Goal: Information Seeking & Learning: Check status

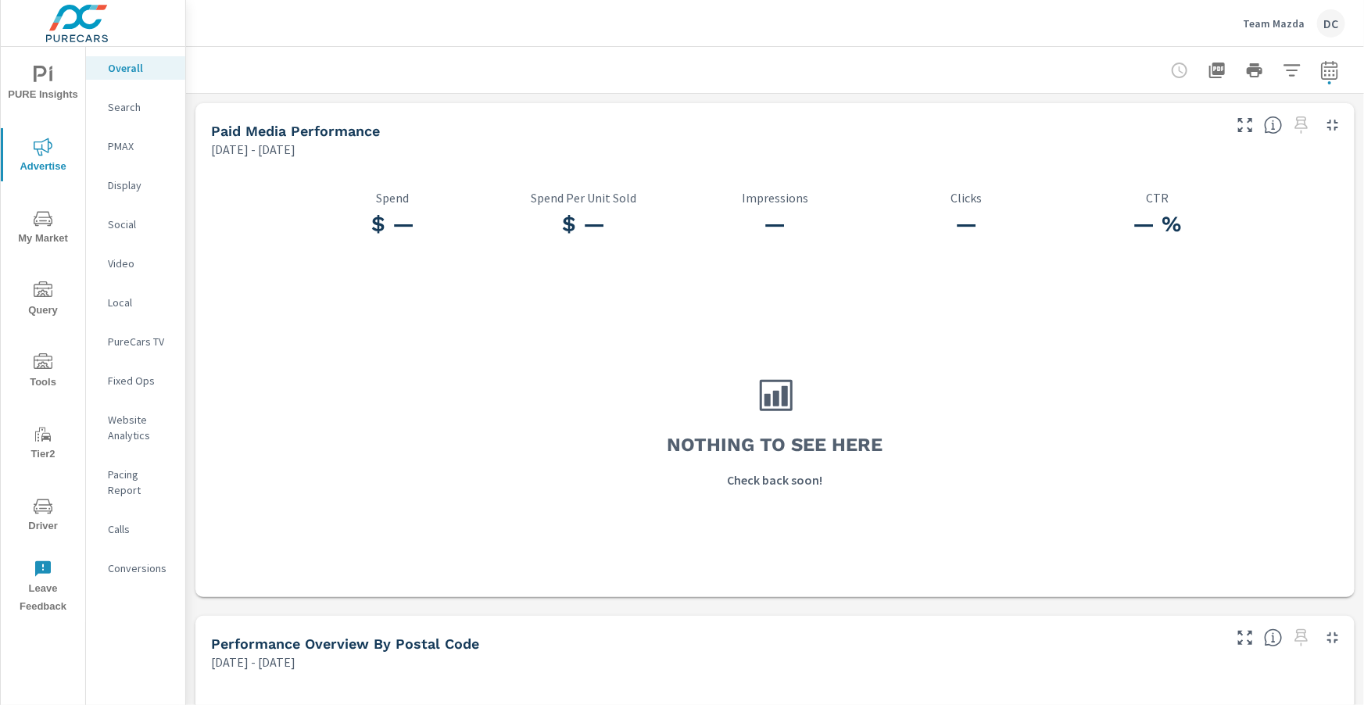
click at [719, 29] on p "Team Mazda" at bounding box center [1274, 23] width 62 height 14
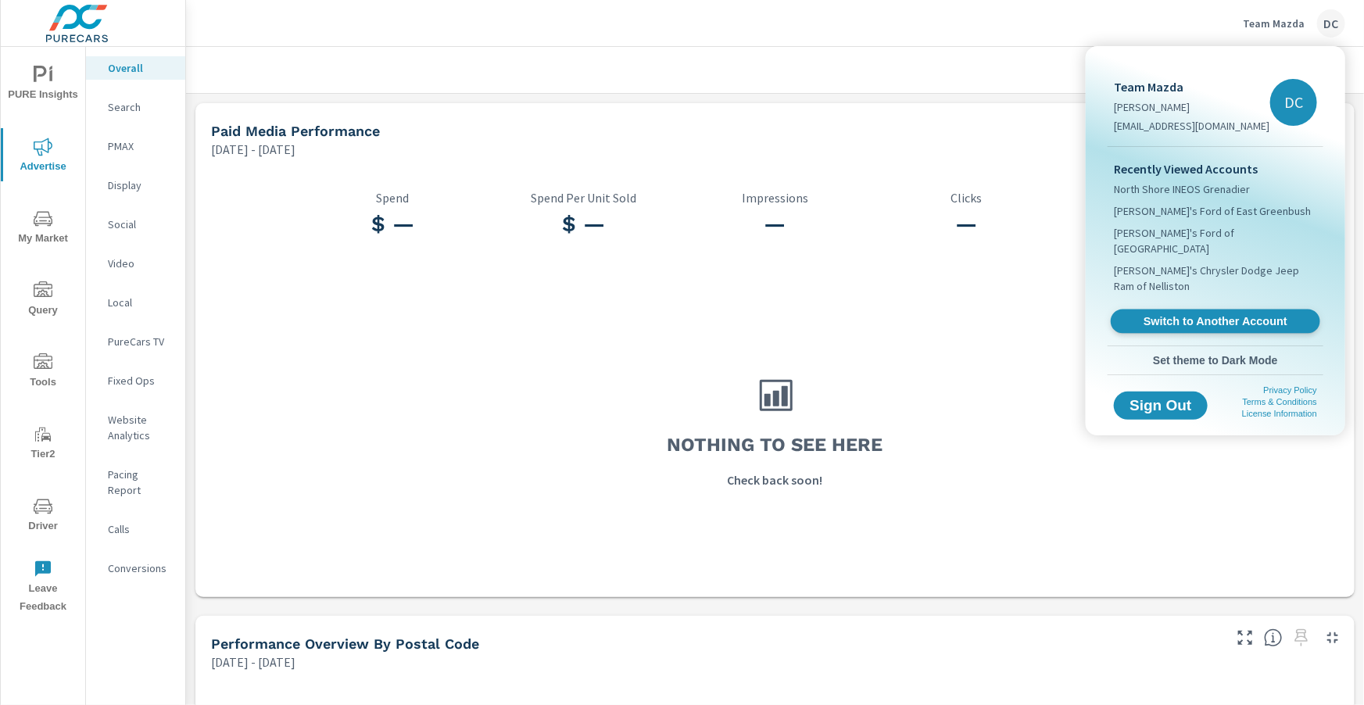
click at [719, 314] on span "Switch to Another Account" at bounding box center [1215, 321] width 192 height 15
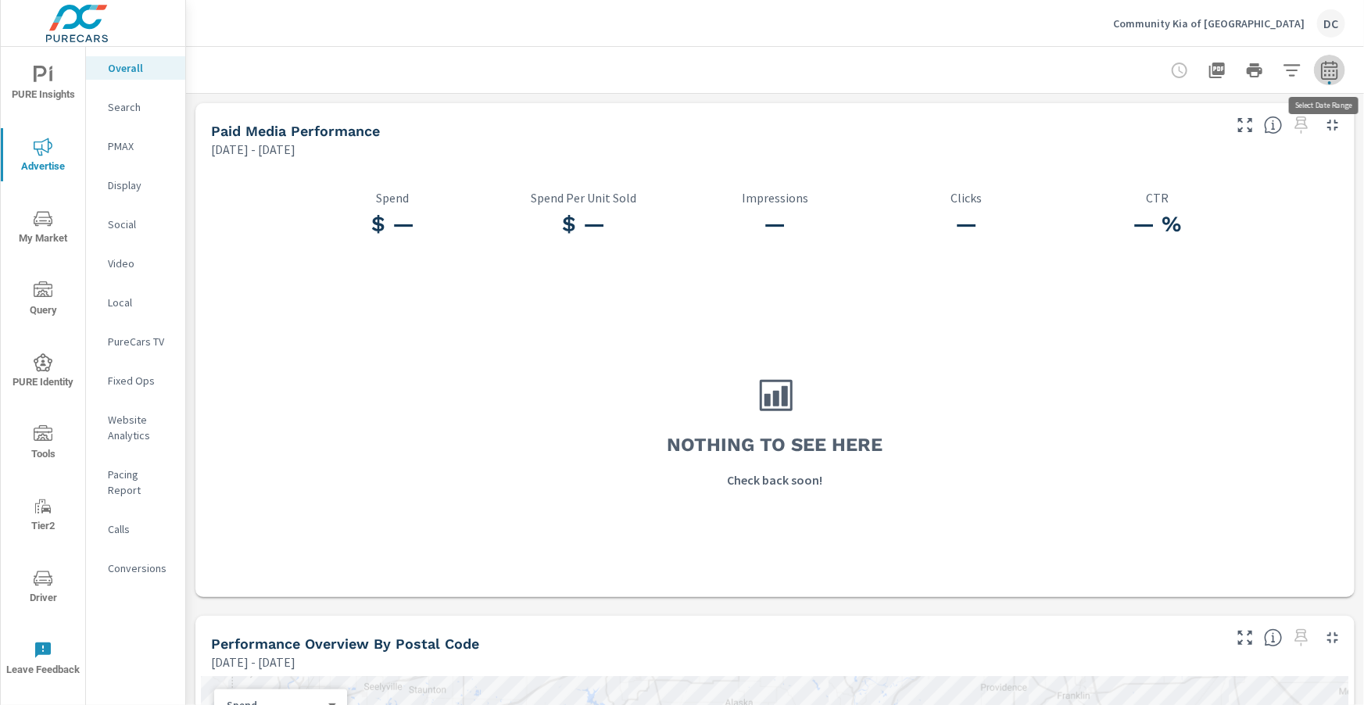
click at [1326, 70] on icon "button" at bounding box center [1329, 73] width 10 height 6
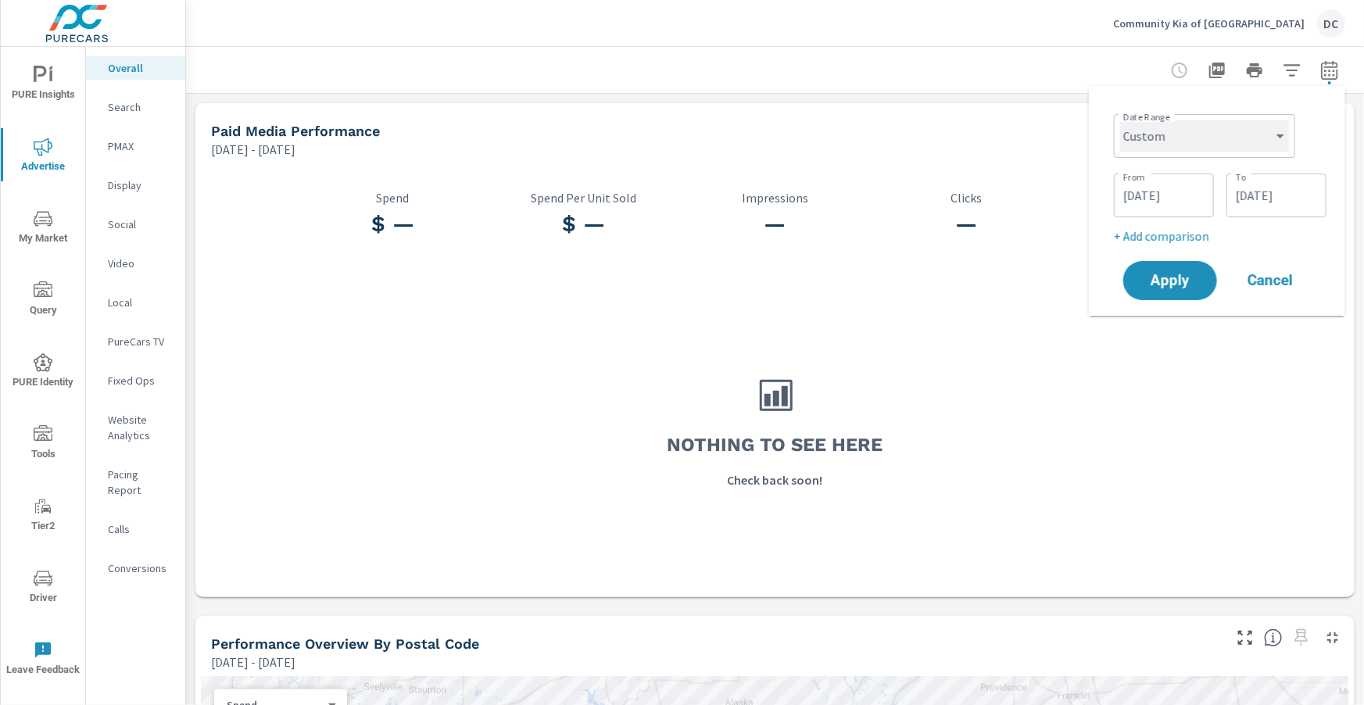
click at [1231, 134] on select "Custom Yesterday Last week Last 7 days Last 14 days Last 30 days Last 45 days L…" at bounding box center [1204, 135] width 169 height 31
click at [1120, 120] on select "Custom Yesterday Last week Last 7 days Last 14 days Last 30 days Last 45 days L…" at bounding box center [1204, 135] width 169 height 31
select select "Month to date"
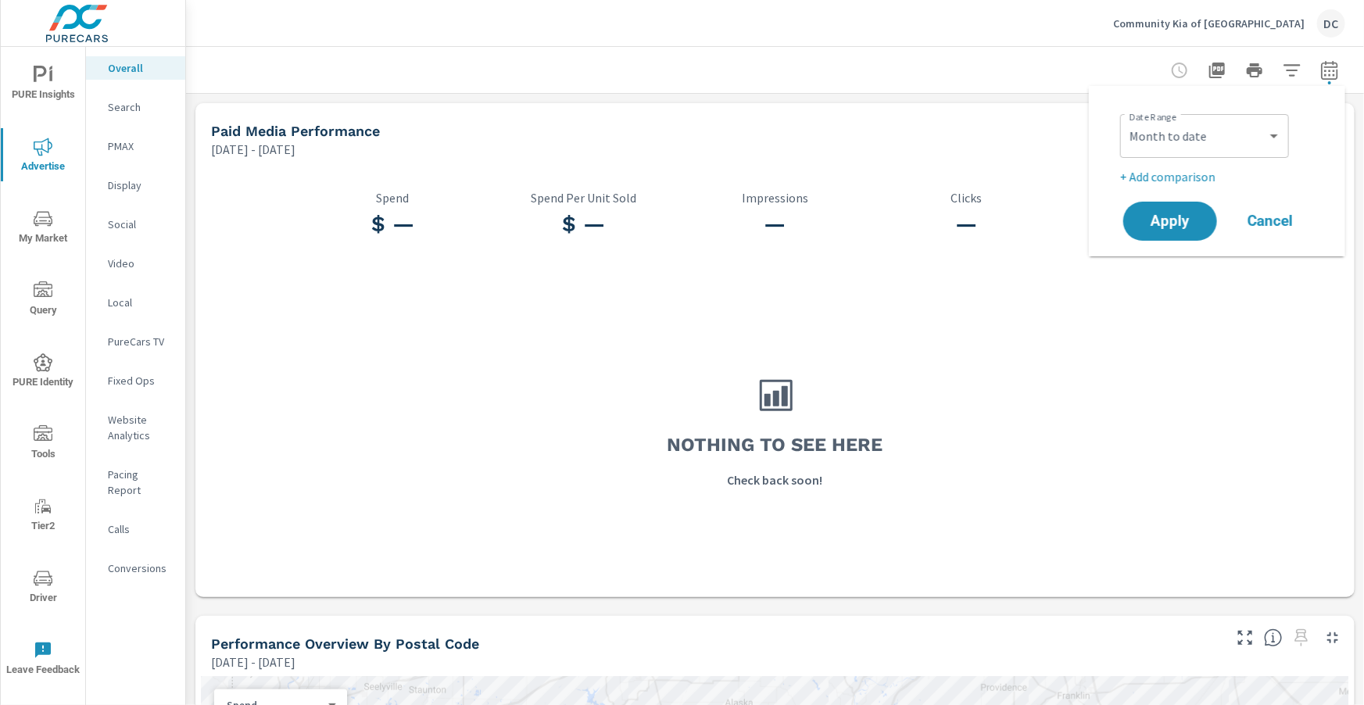
click at [1179, 288] on div "Nothing to see here Check back soon!" at bounding box center [775, 430] width 1147 height 320
click at [1165, 184] on div "— % CTR" at bounding box center [1158, 217] width 192 height 106
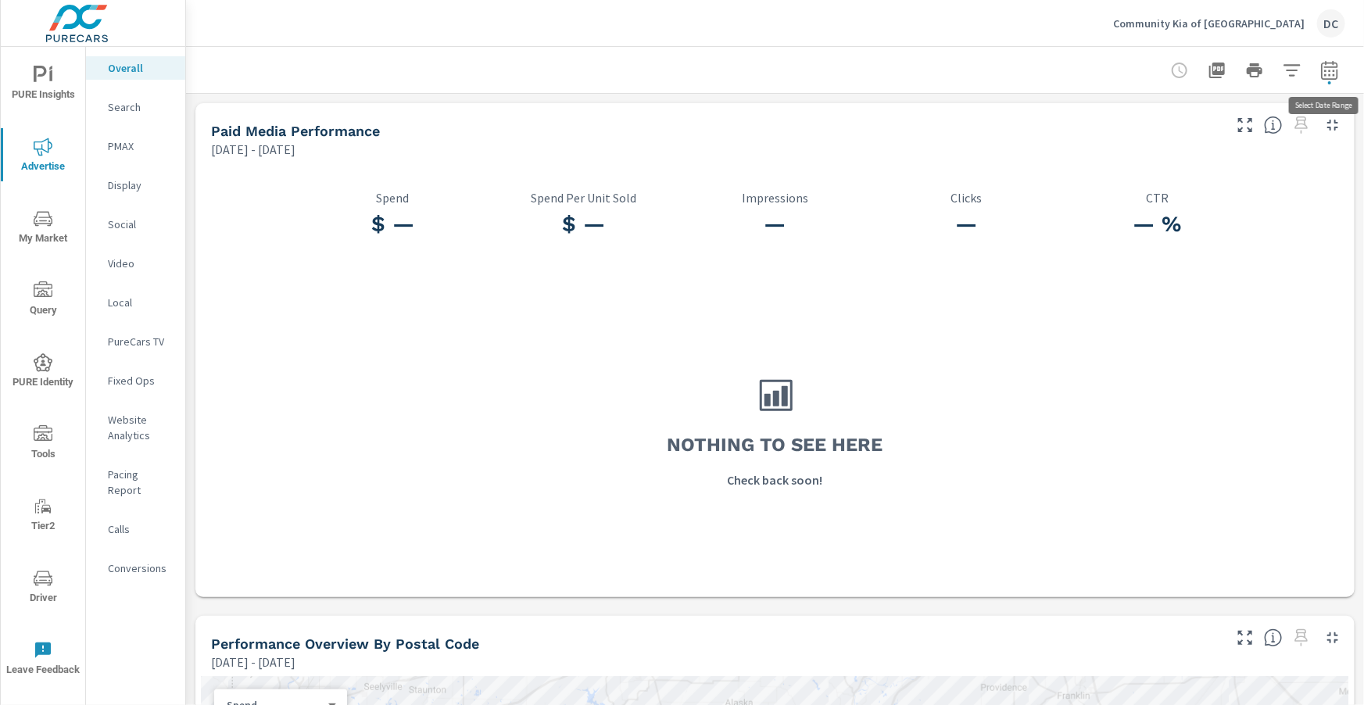
click at [1326, 68] on icon "button" at bounding box center [1329, 70] width 19 height 19
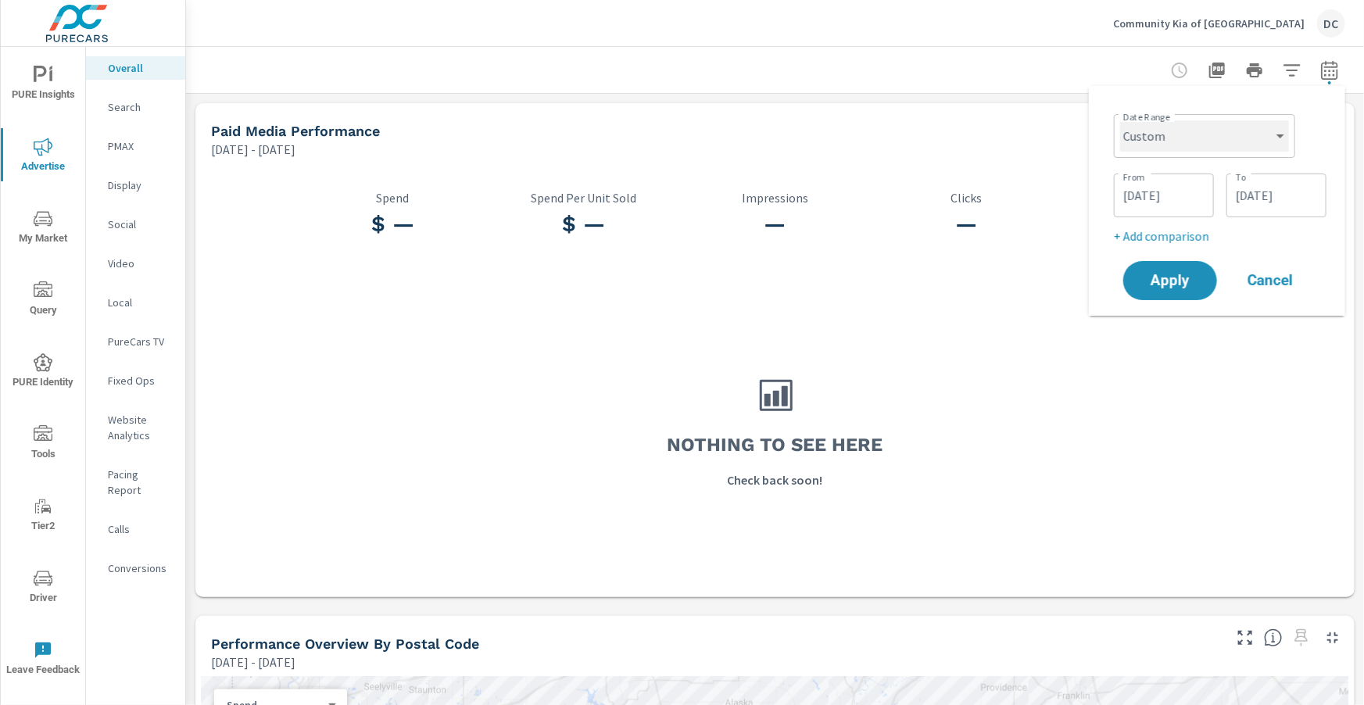
click at [1237, 148] on select "Custom Yesterday Last week Last 7 days Last 14 days Last 30 days Last 45 days L…" at bounding box center [1204, 135] width 169 height 31
click at [1120, 120] on select "Custom Yesterday Last week Last 7 days Last 14 days Last 30 days Last 45 days L…" at bounding box center [1204, 135] width 169 height 31
select select "Month to date"
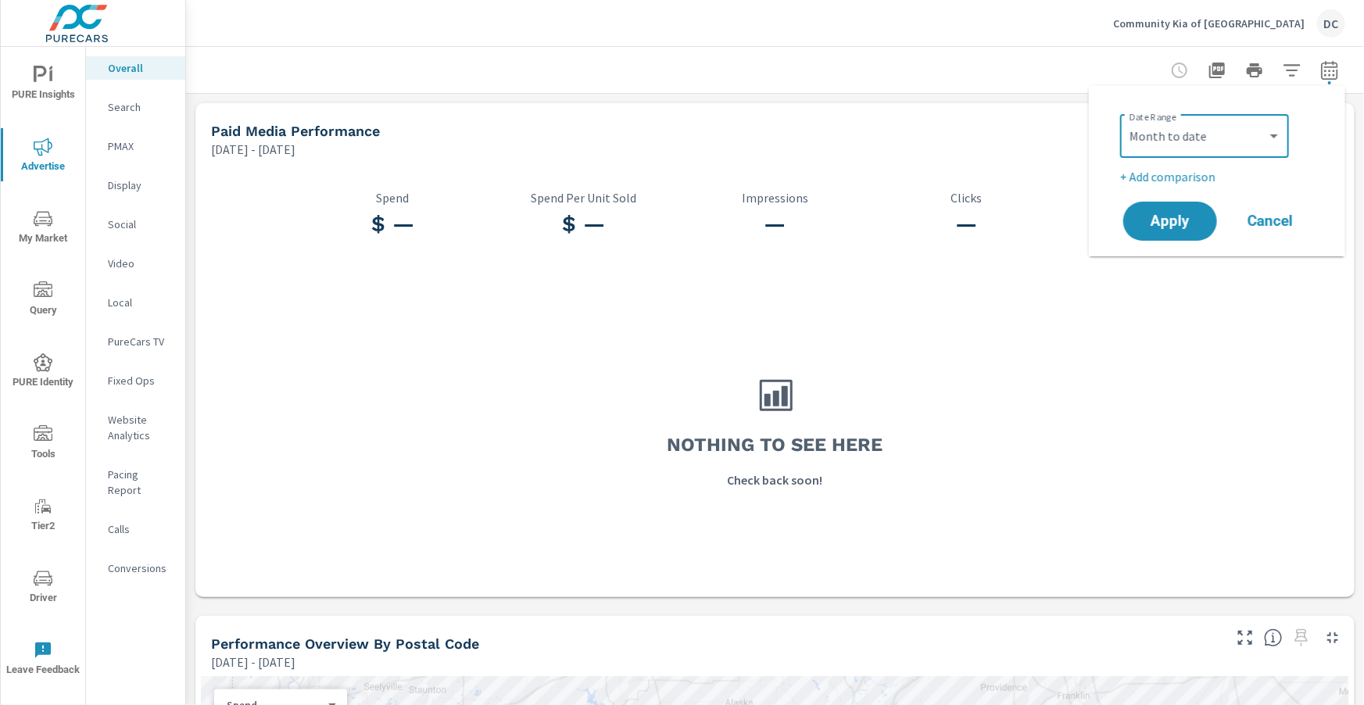
click at [1195, 283] on div "Nothing to see here Check back soon!" at bounding box center [775, 430] width 1147 height 320
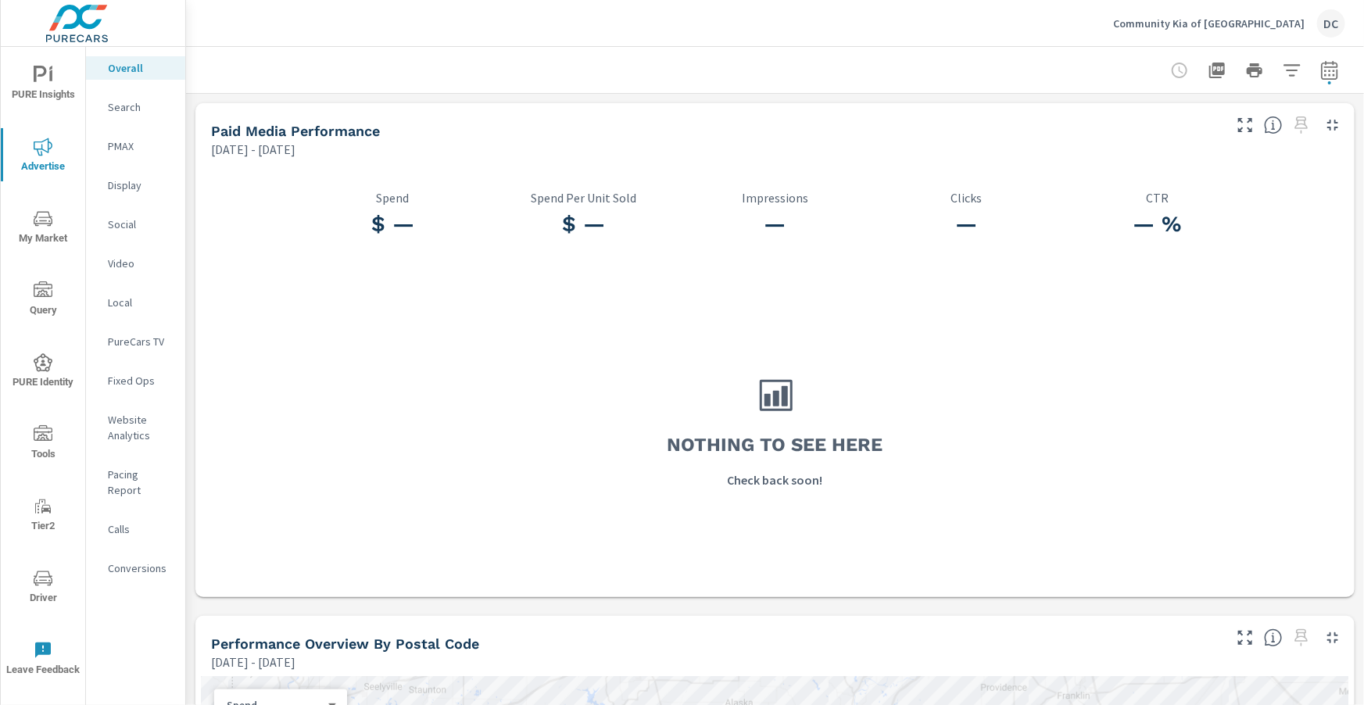
click at [1319, 86] on div at bounding box center [775, 70] width 1140 height 46
click at [1330, 76] on icon "button" at bounding box center [1329, 70] width 19 height 19
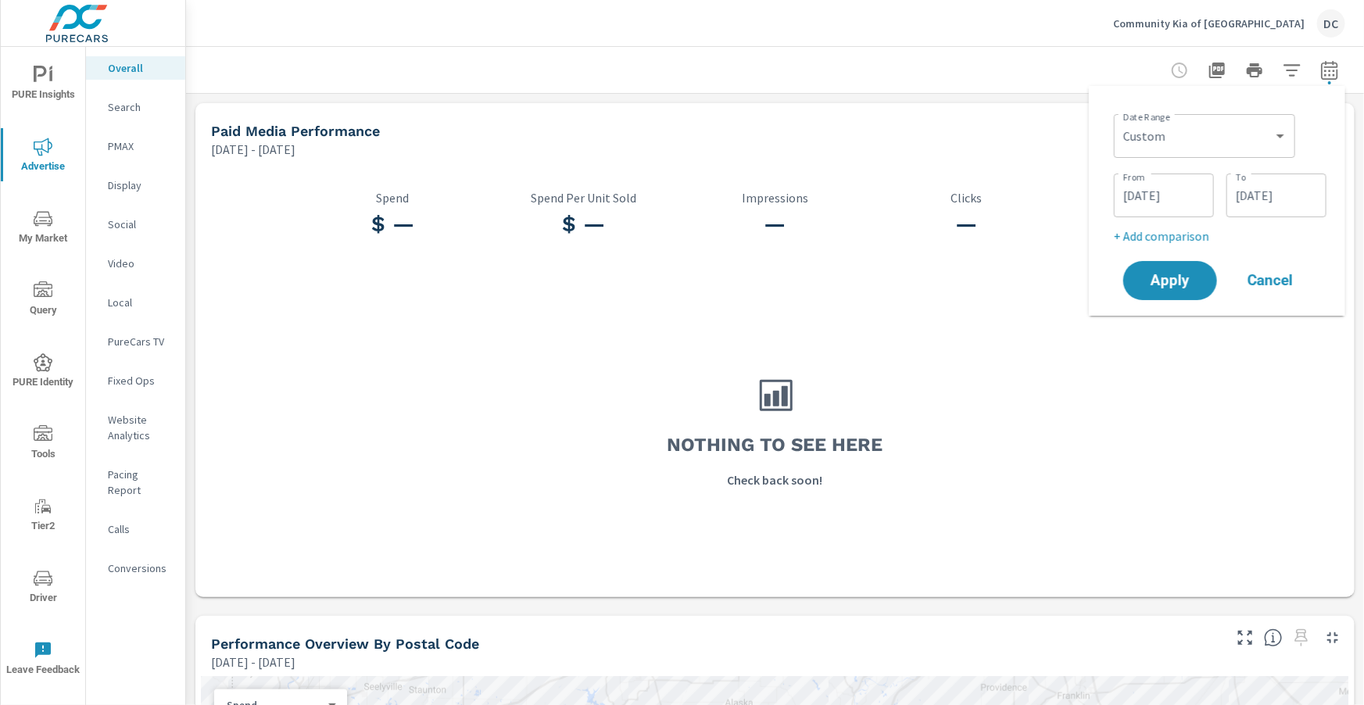
drag, startPoint x: 1195, startPoint y: 118, endPoint x: 1200, endPoint y: 129, distance: 11.9
click at [1197, 122] on div "Custom Yesterday Last week Last 7 days Last 14 days Last 30 days Last 45 days L…" at bounding box center [1204, 136] width 181 height 44
click at [1200, 131] on select "Custom Yesterday Last week Last 7 days Last 14 days Last 30 days Last 45 days L…" at bounding box center [1204, 135] width 169 height 31
click at [1120, 120] on select "Custom Yesterday Last week Last 7 days Last 14 days Last 30 days Last 45 days L…" at bounding box center [1204, 135] width 169 height 31
select select "Month to date"
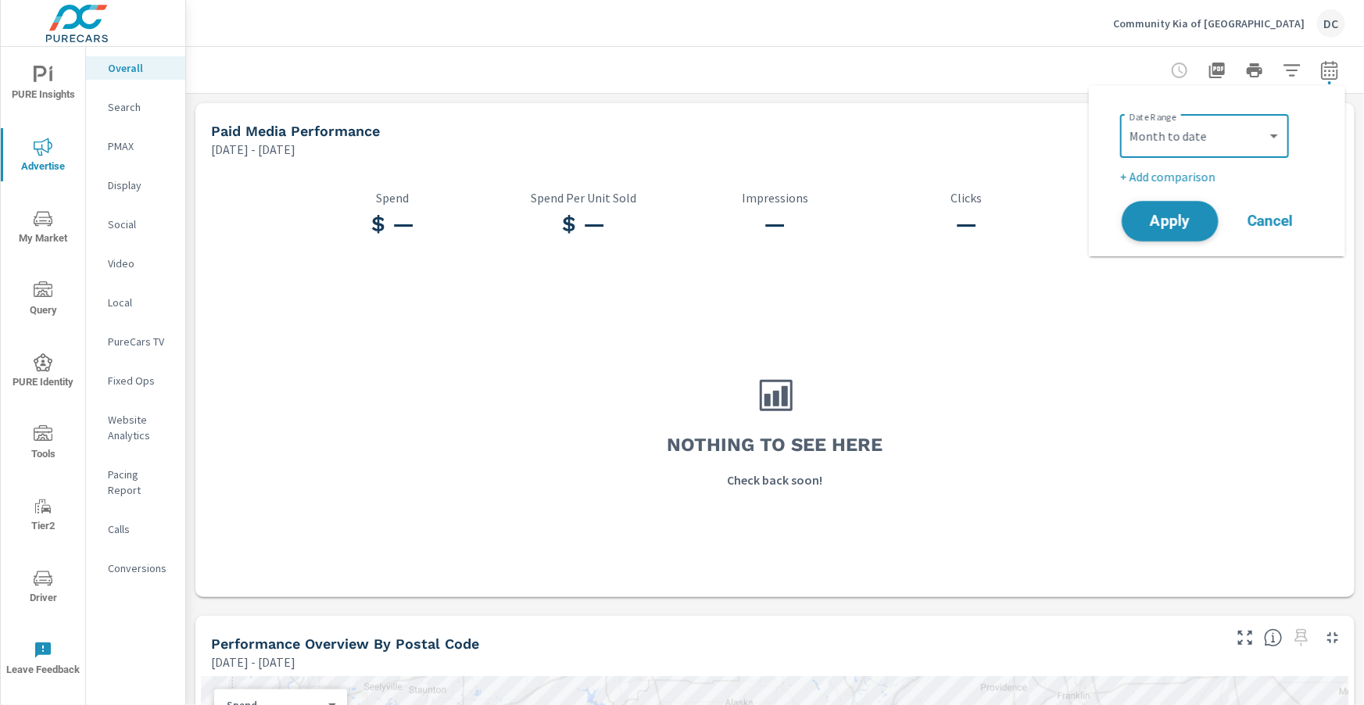
click at [1190, 220] on span "Apply" at bounding box center [1170, 221] width 64 height 15
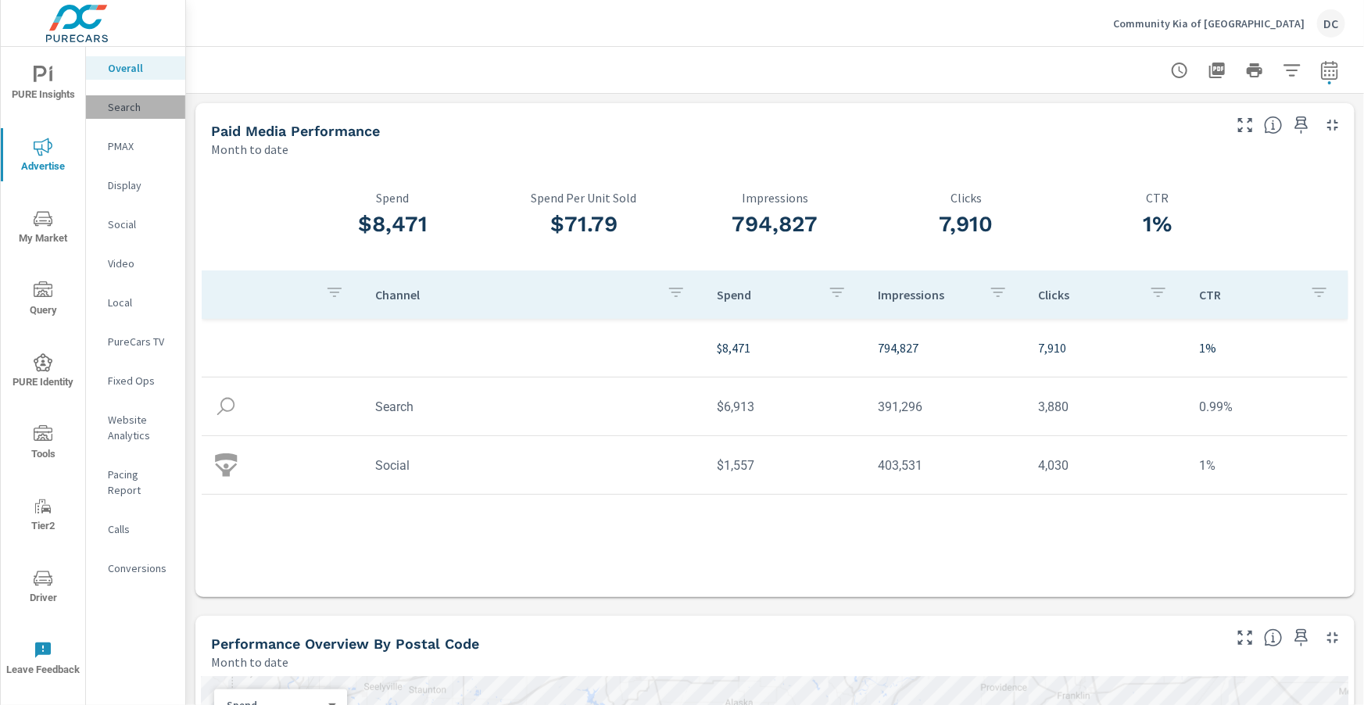
click at [113, 102] on p "Search" at bounding box center [140, 107] width 65 height 16
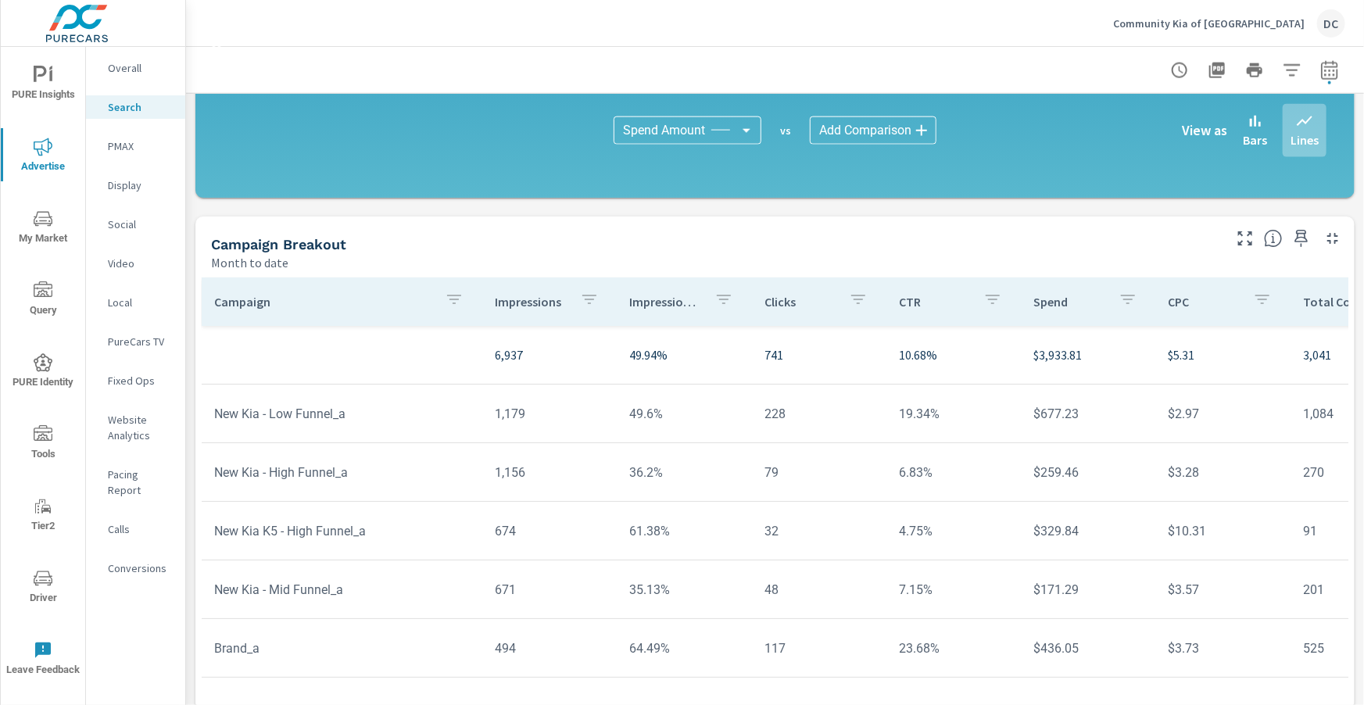
scroll to position [1055, 0]
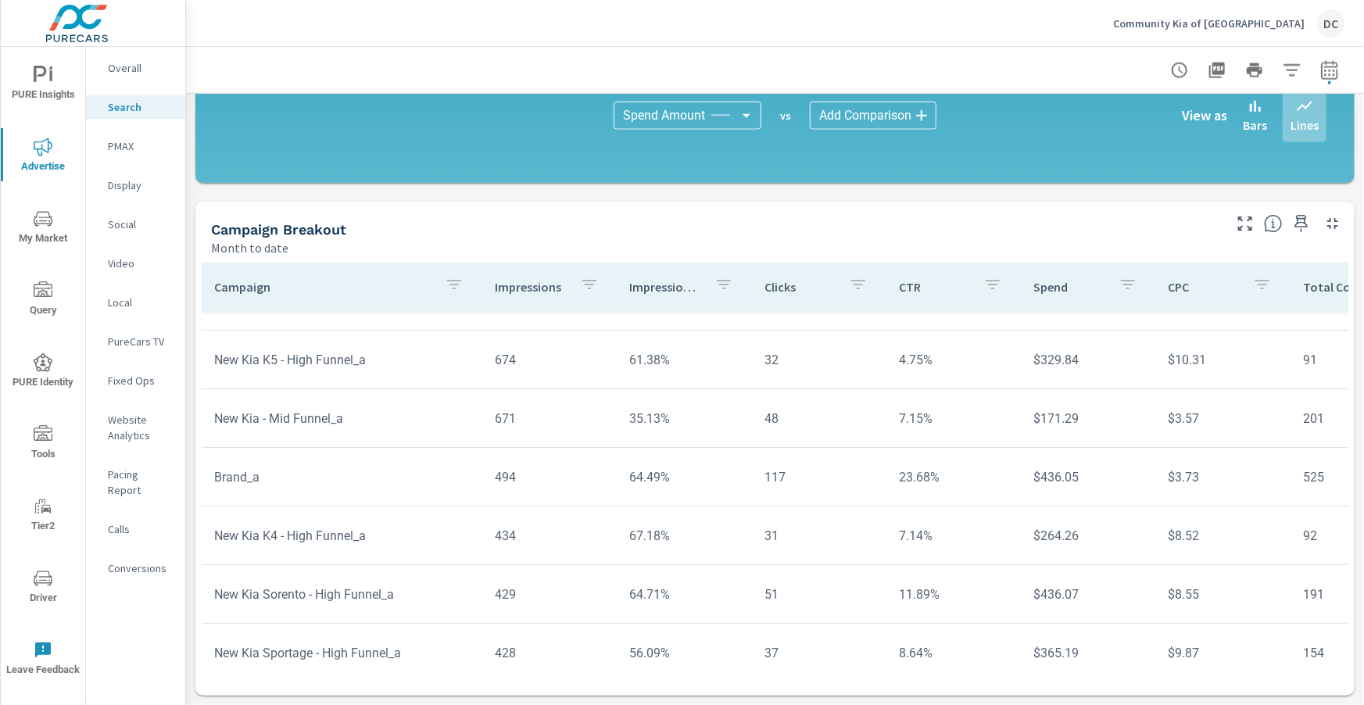
scroll to position [172, 0]
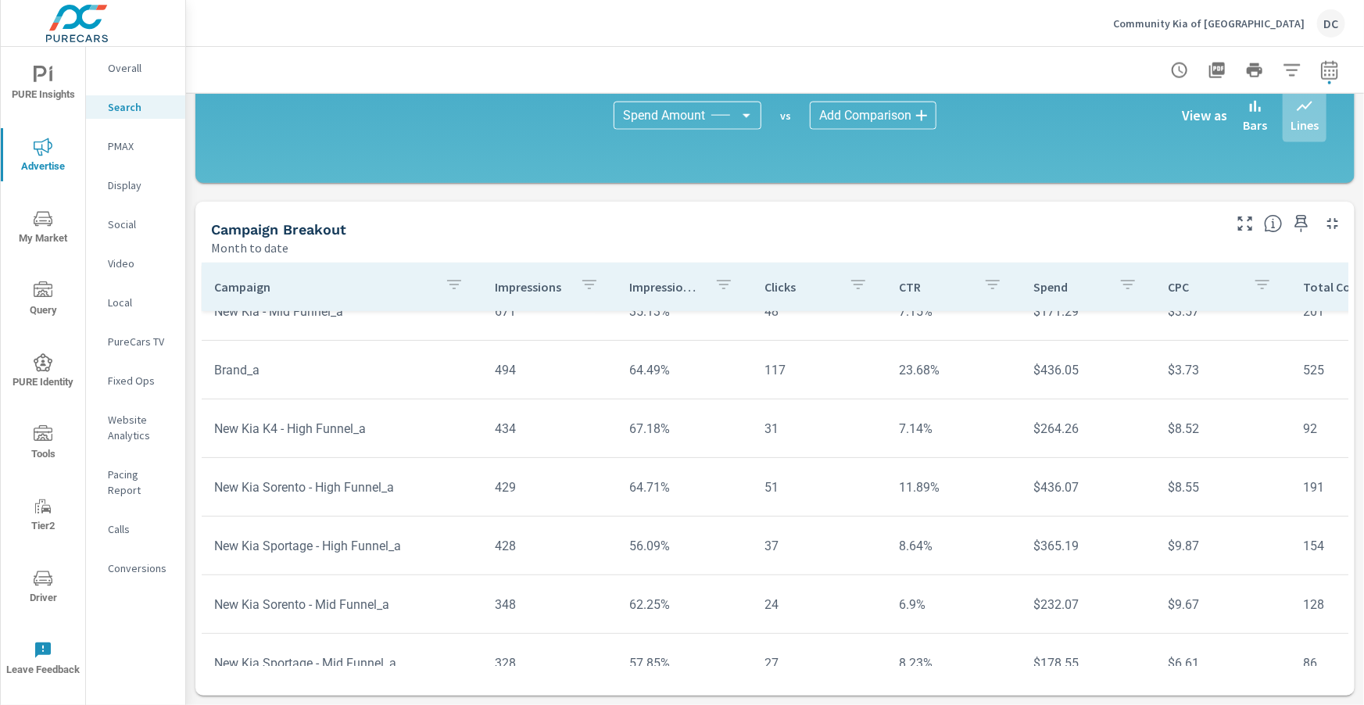
scroll to position [281, 0]
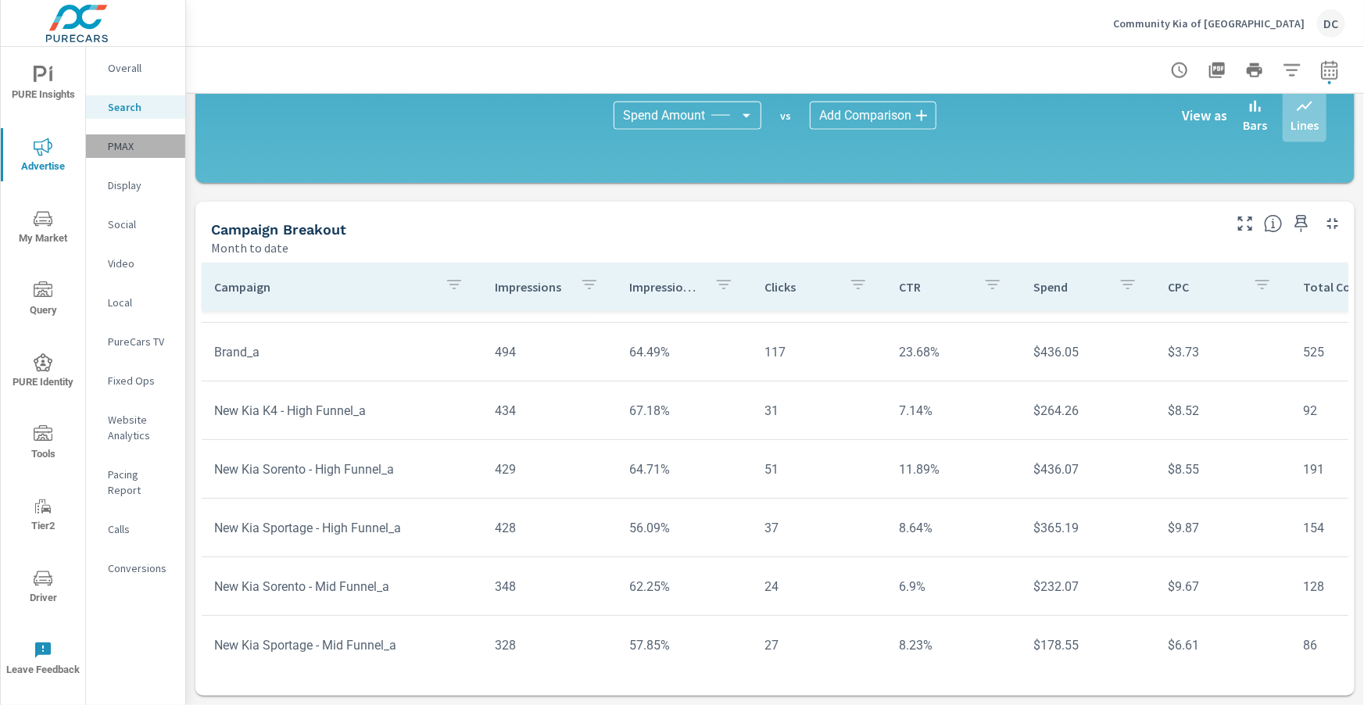
click at [128, 151] on p "PMAX" at bounding box center [140, 146] width 65 height 16
